Goal: Check status: Check status

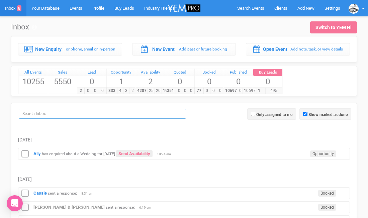
click at [52, 116] on input "search" at bounding box center [102, 114] width 167 height 10
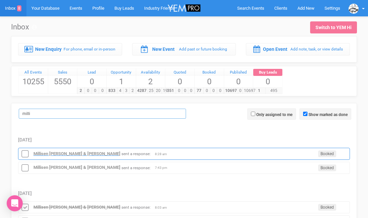
type input "milli"
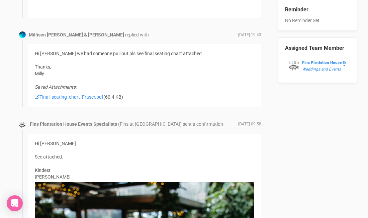
scroll to position [398, 0]
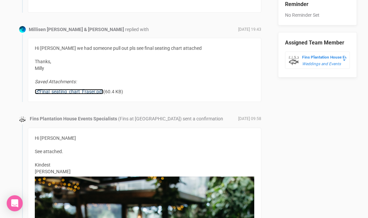
click at [77, 94] on link "Final_seating_chart_Fraser.pdf" at bounding box center [69, 91] width 69 height 5
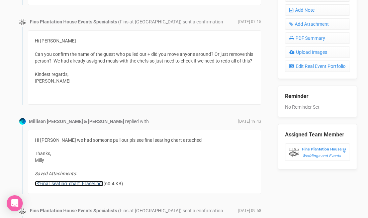
scroll to position [309, 0]
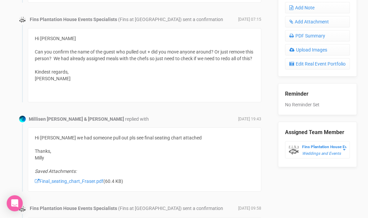
click at [132, 122] on div "Millisen nyssen & Harrison Fraser replied with October 12, 2025 19:43" at bounding box center [140, 119] width 244 height 7
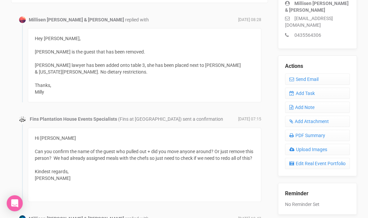
scroll to position [206, 0]
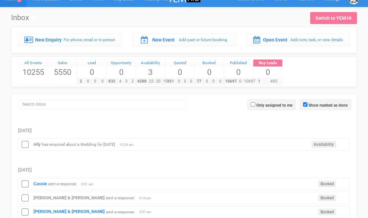
scroll to position [12, 0]
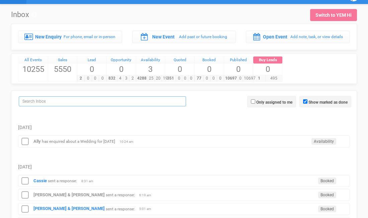
click at [87, 103] on input "search" at bounding box center [102, 101] width 167 height 10
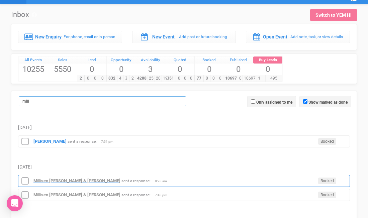
type input "mill"
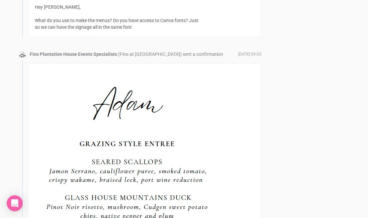
scroll to position [1305, 0]
